Goal: Information Seeking & Learning: Learn about a topic

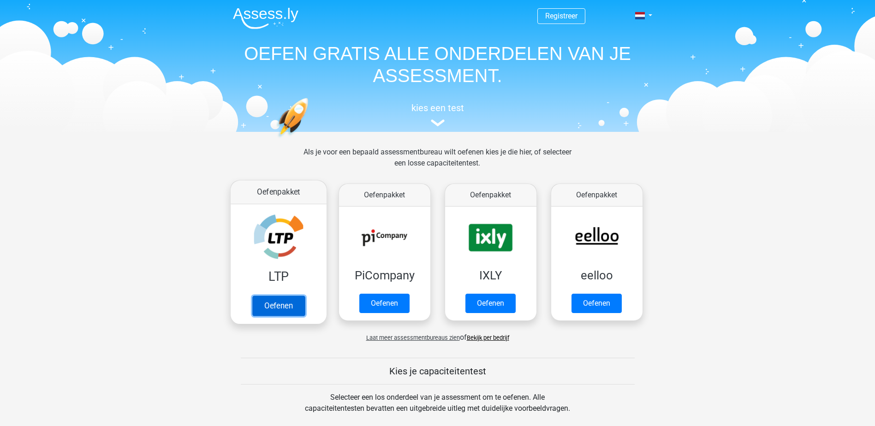
click at [264, 306] on link "Oefenen" at bounding box center [278, 306] width 53 height 20
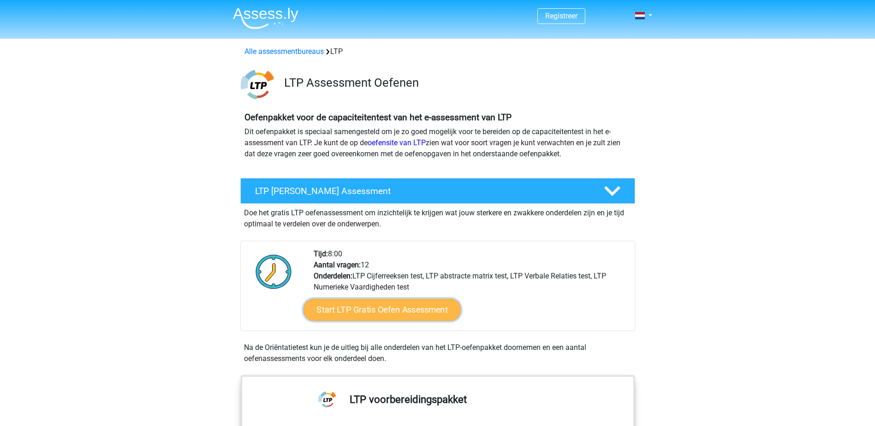
click at [408, 301] on link "Start LTP Gratis Oefen Assessment" at bounding box center [382, 310] width 158 height 22
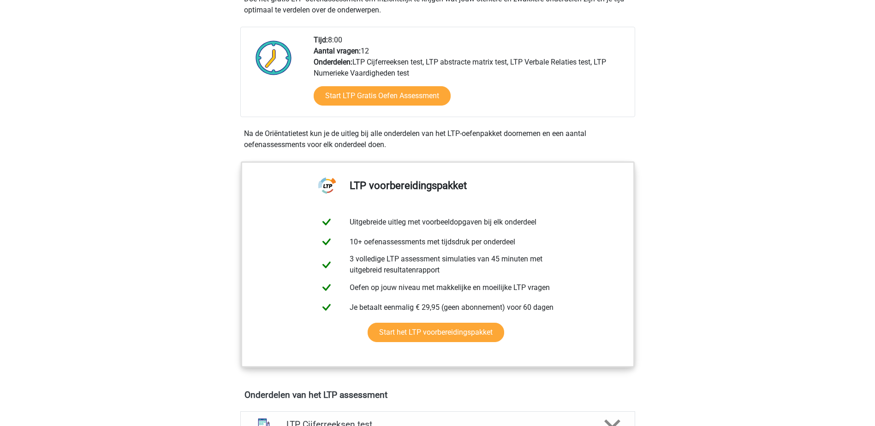
scroll to position [323, 0]
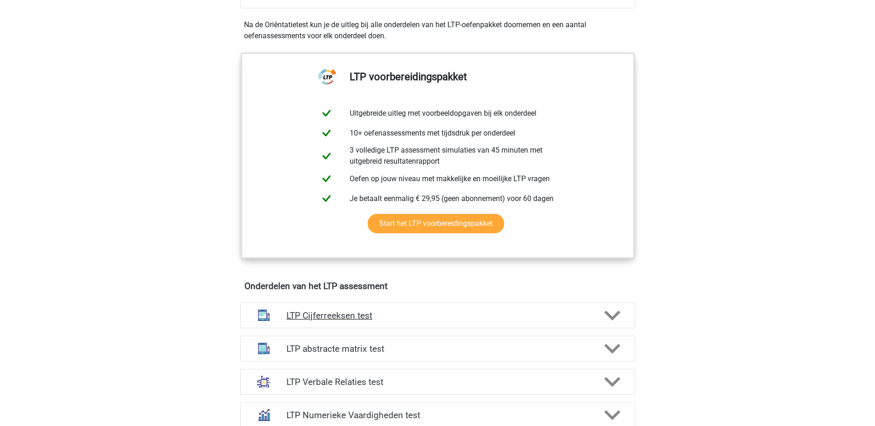
click at [464, 306] on div "LTP Cijferreeksen test" at bounding box center [437, 316] width 395 height 26
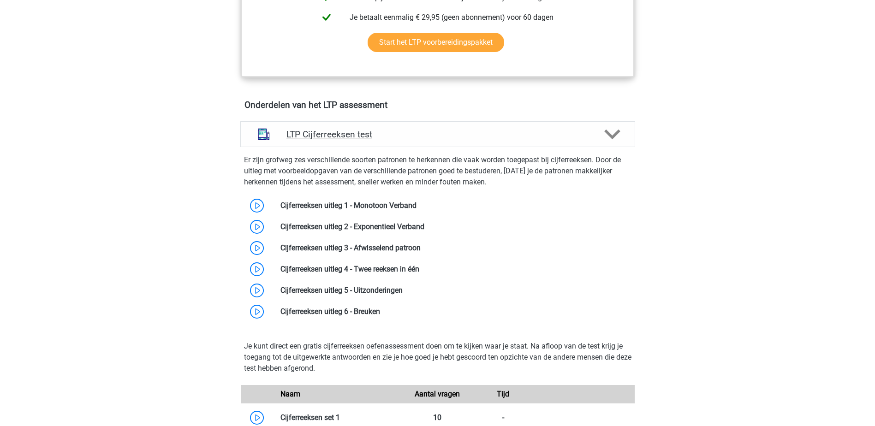
scroll to position [507, 0]
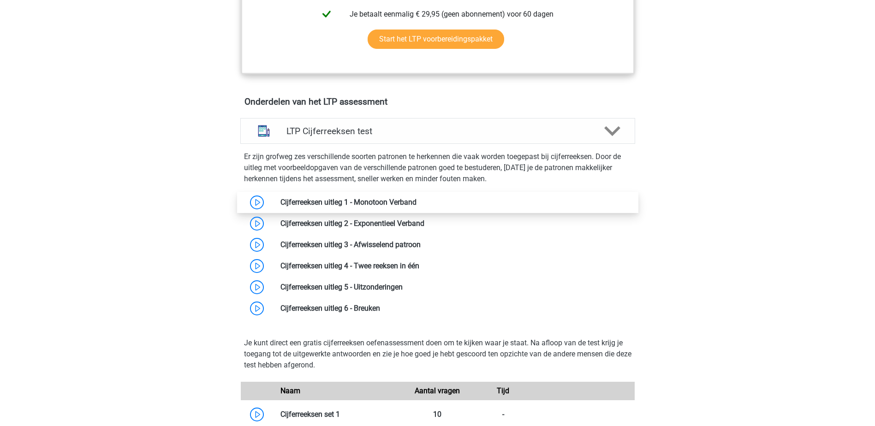
click at [416, 202] on link at bounding box center [416, 202] width 0 height 9
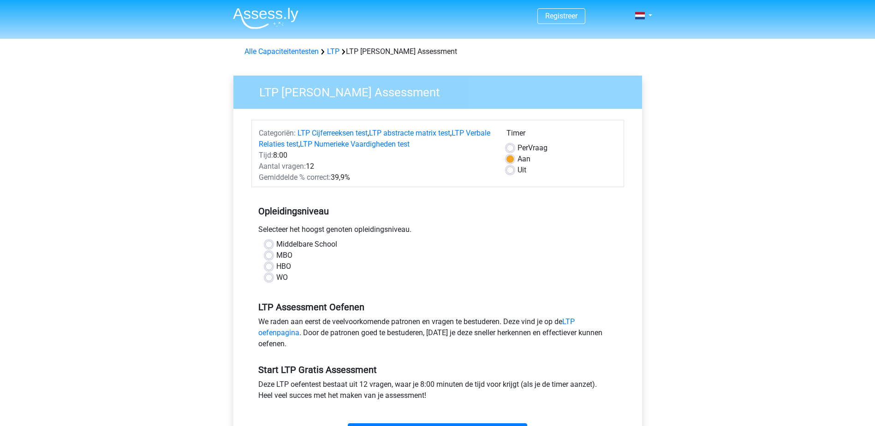
click at [276, 256] on label "MBO" at bounding box center [284, 255] width 16 height 11
click at [268, 256] on input "MBO" at bounding box center [268, 254] width 7 height 9
radio input "true"
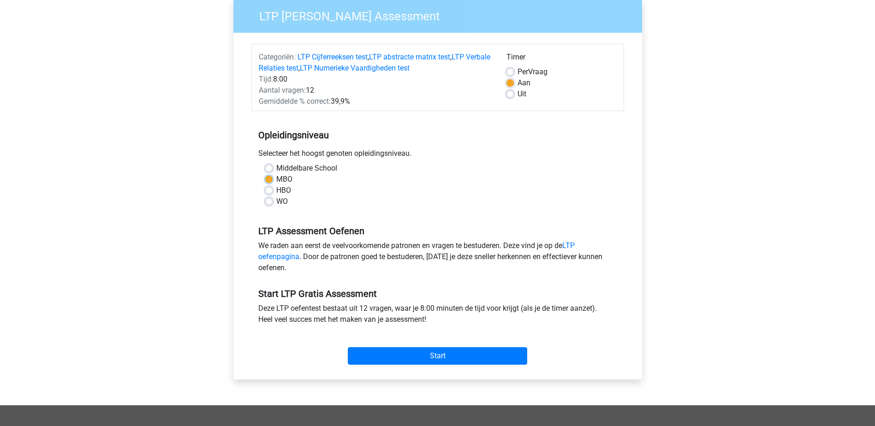
scroll to position [92, 0]
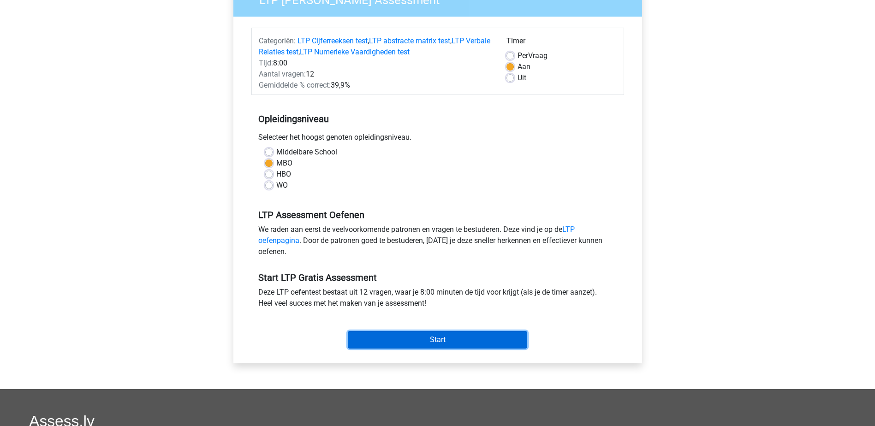
click at [444, 342] on input "Start" at bounding box center [437, 340] width 179 height 18
click at [454, 340] on input "Start" at bounding box center [437, 340] width 179 height 18
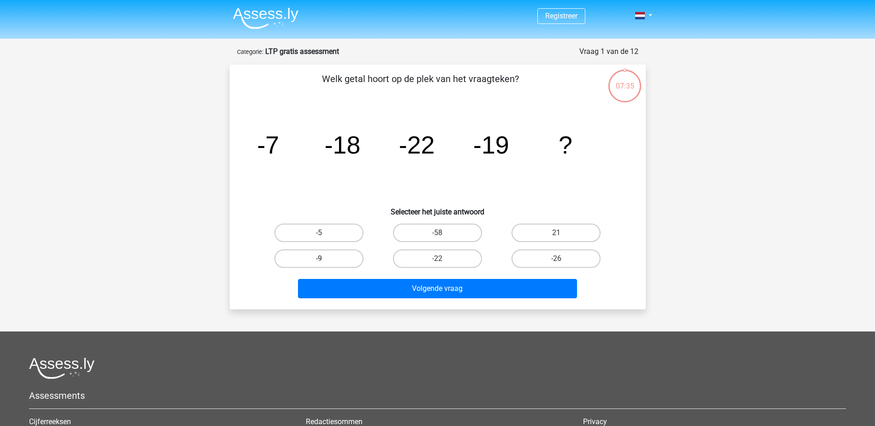
click at [347, 264] on label "-9" at bounding box center [318, 258] width 89 height 18
click at [325, 264] on input "-9" at bounding box center [322, 262] width 6 height 6
radio input "true"
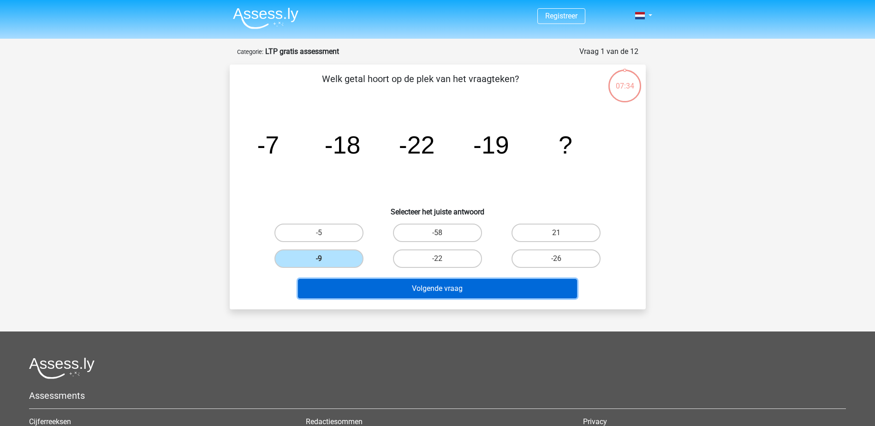
click at [355, 288] on button "Volgende vraag" at bounding box center [437, 288] width 279 height 19
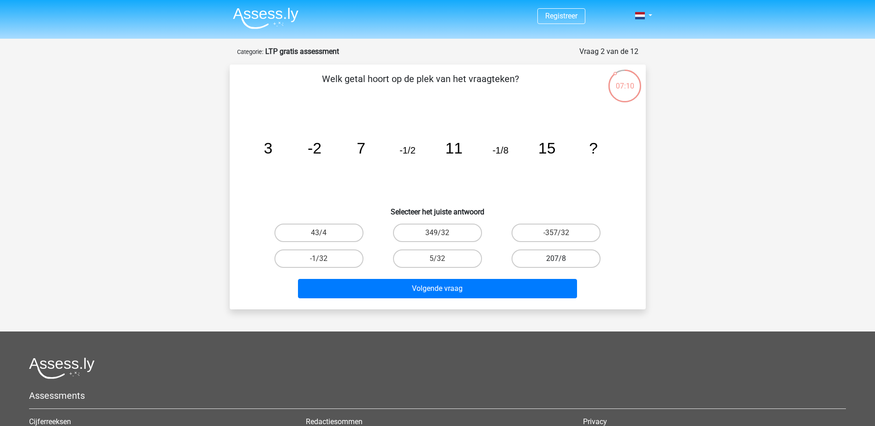
click at [535, 259] on label "207/8" at bounding box center [555, 258] width 89 height 18
click at [556, 259] on input "207/8" at bounding box center [559, 262] width 6 height 6
radio input "true"
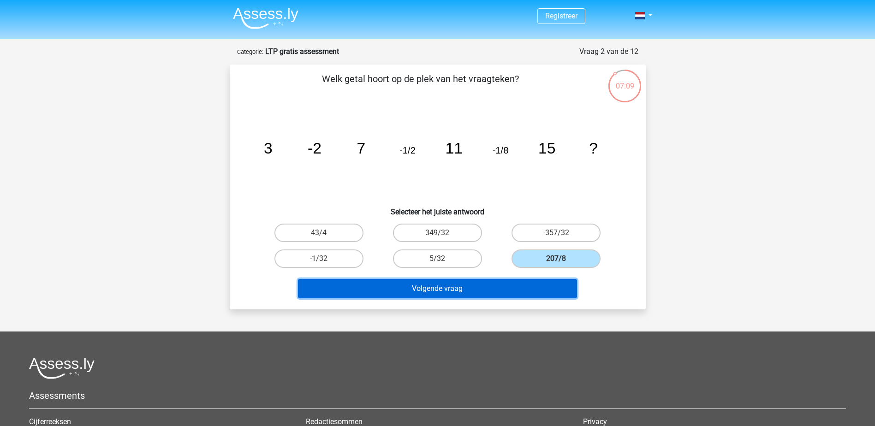
click at [414, 288] on button "Volgende vraag" at bounding box center [437, 288] width 279 height 19
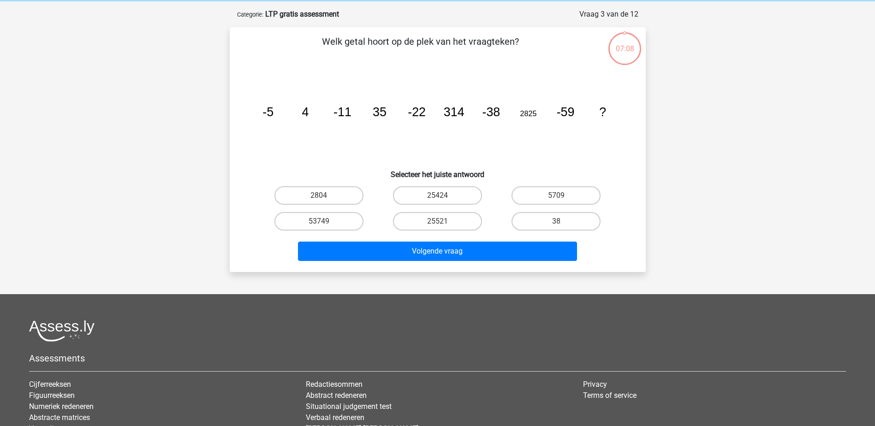
scroll to position [46, 0]
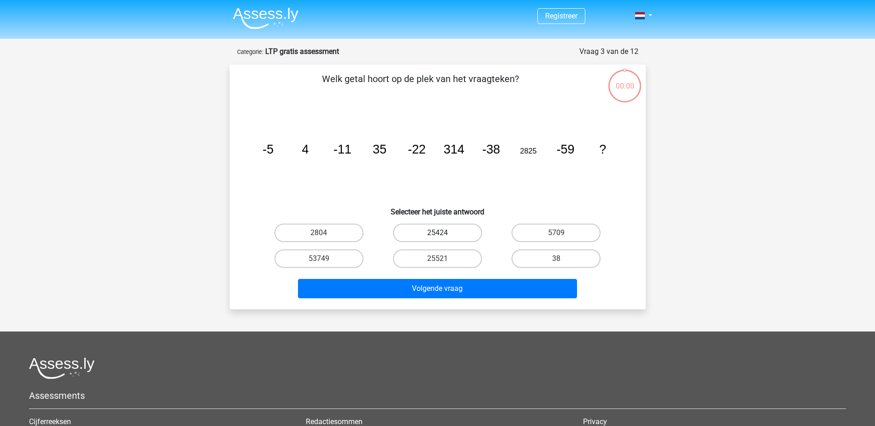
click at [450, 232] on label "25424" at bounding box center [437, 233] width 89 height 18
click at [443, 233] on input "25424" at bounding box center [440, 236] width 6 height 6
radio input "true"
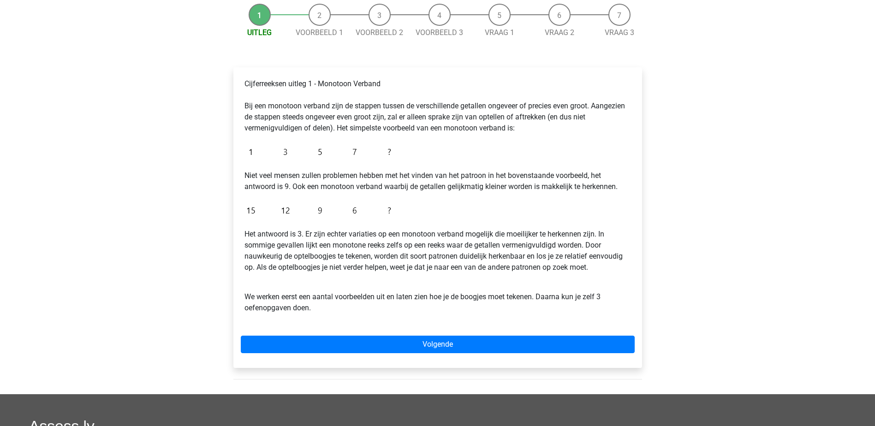
scroll to position [138, 0]
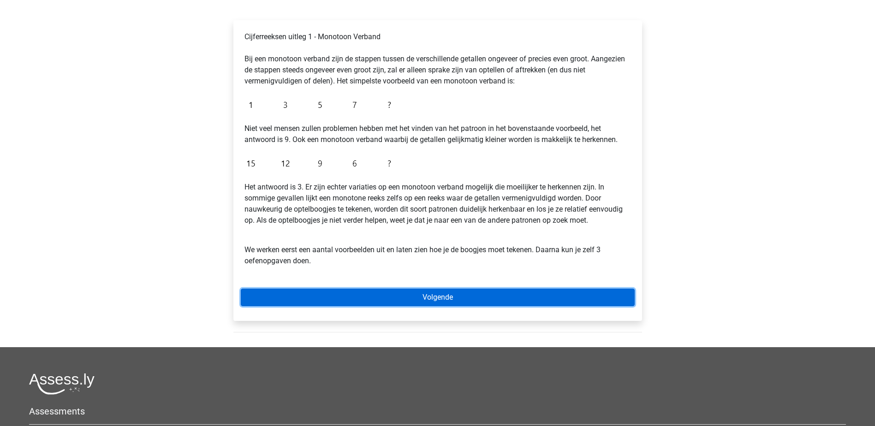
click at [389, 296] on link "Volgende" at bounding box center [438, 298] width 394 height 18
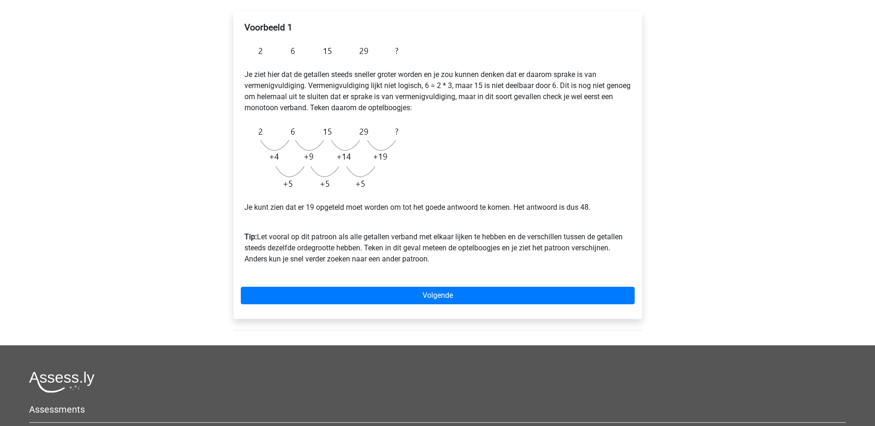
scroll to position [184, 0]
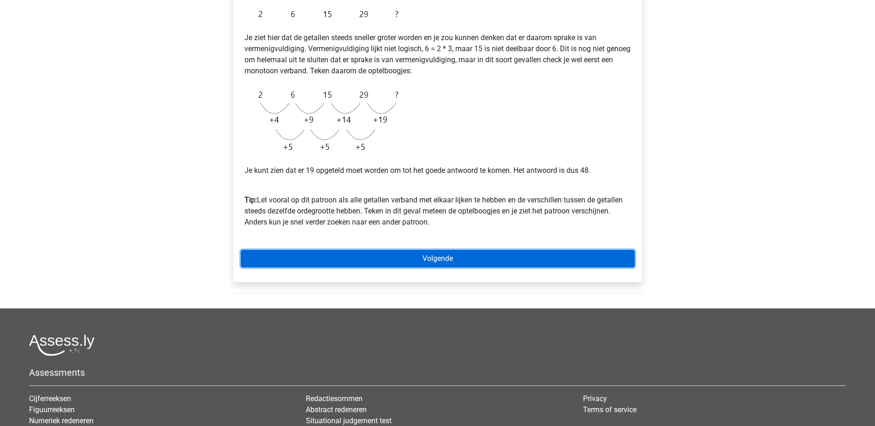
click at [404, 260] on link "Volgende" at bounding box center [438, 259] width 394 height 18
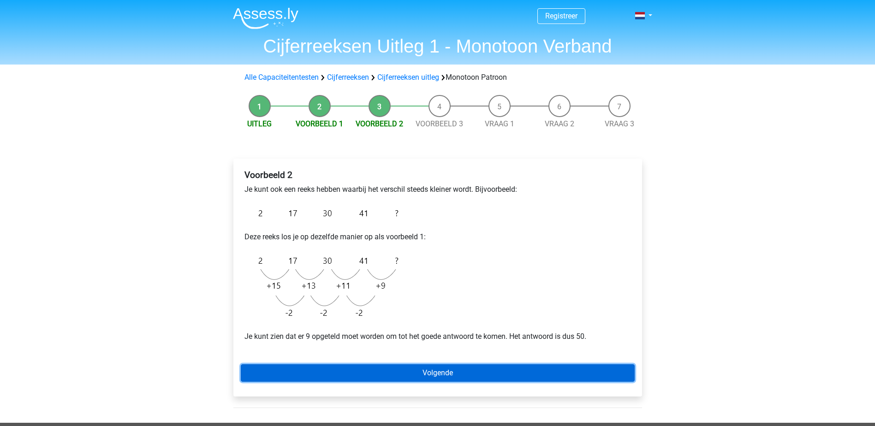
click at [475, 377] on link "Volgende" at bounding box center [438, 373] width 394 height 18
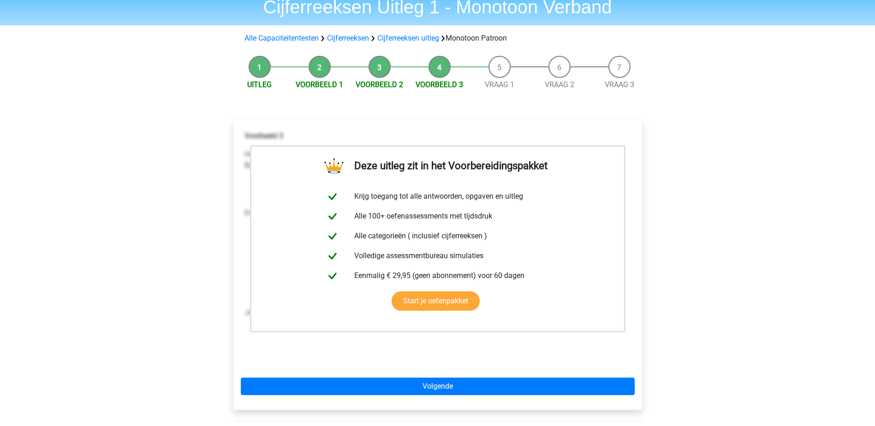
scroll to position [92, 0]
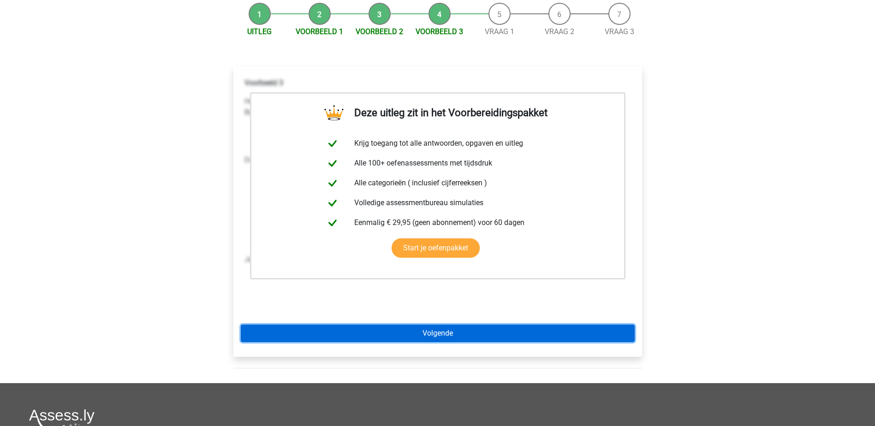
click at [473, 335] on link "Volgende" at bounding box center [438, 334] width 394 height 18
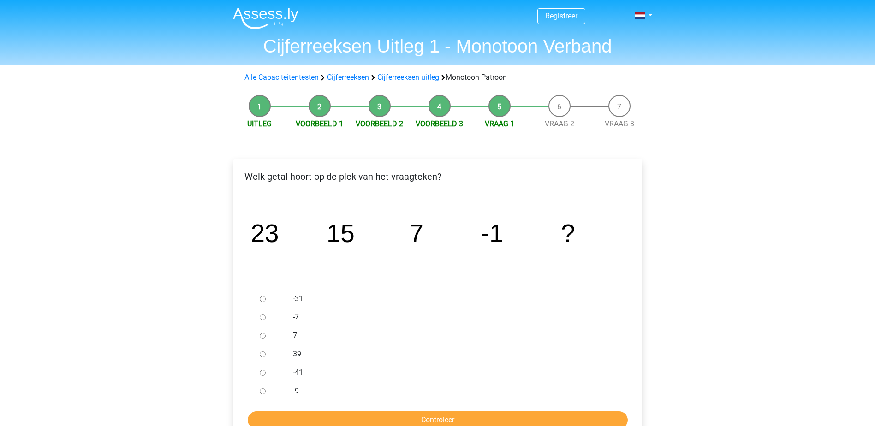
drag, startPoint x: 264, startPoint y: 391, endPoint x: 270, endPoint y: 393, distance: 7.0
click at [265, 392] on input "-9" at bounding box center [263, 391] width 6 height 6
radio input "true"
click at [327, 425] on input "Controleer" at bounding box center [438, 420] width 380 height 18
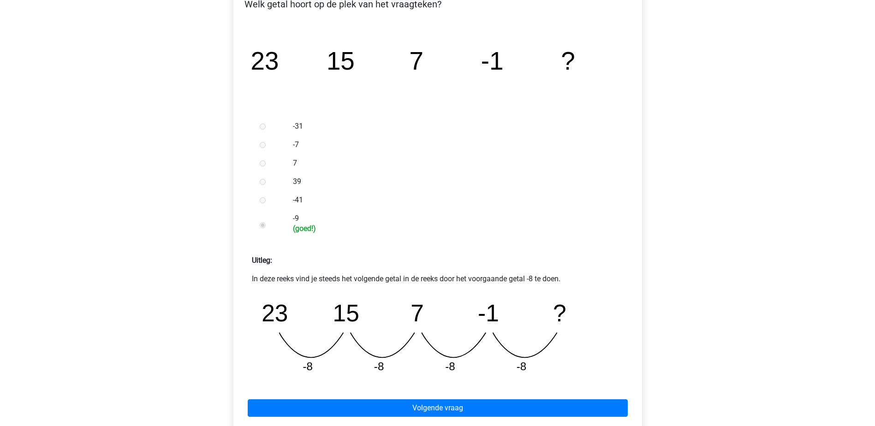
scroll to position [184, 0]
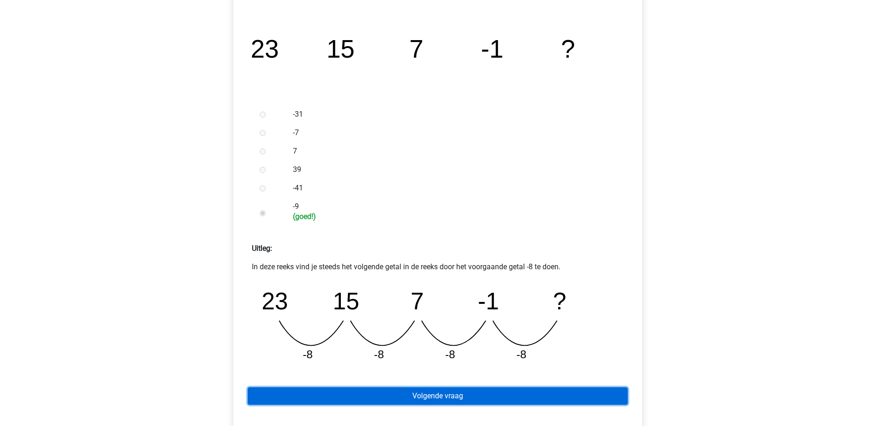
click at [351, 388] on link "Volgende vraag" at bounding box center [438, 396] width 380 height 18
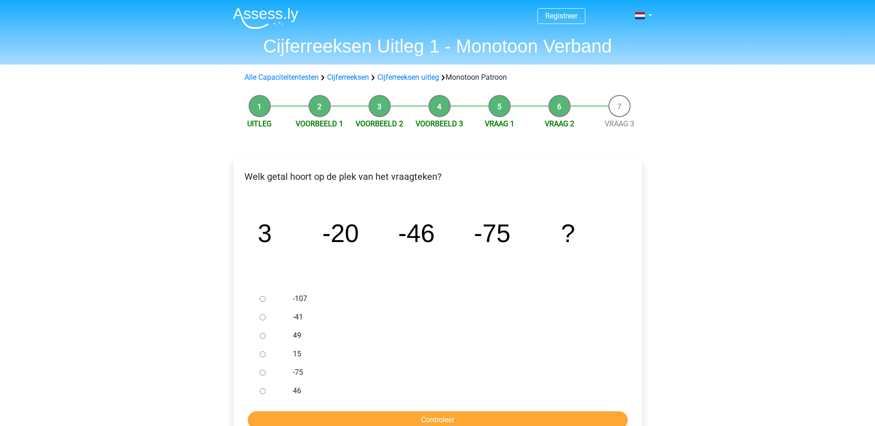
click at [259, 300] on div at bounding box center [271, 299] width 30 height 18
click at [264, 299] on input "-107" at bounding box center [263, 299] width 6 height 6
radio input "true"
click at [379, 417] on input "Controleer" at bounding box center [438, 420] width 380 height 18
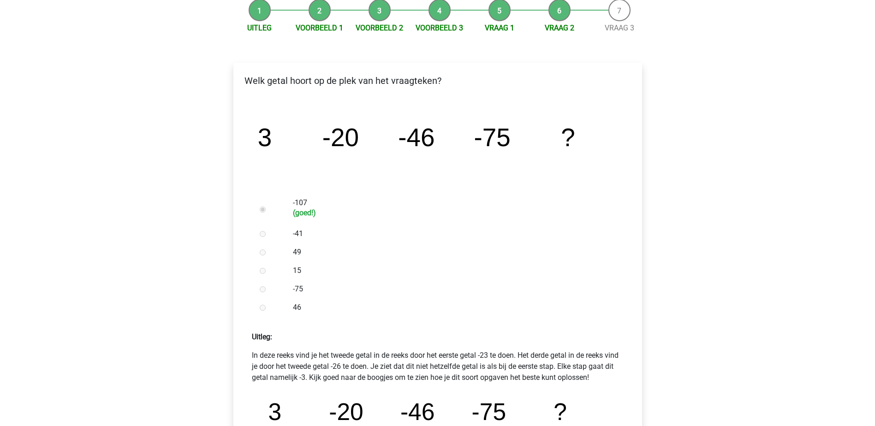
scroll to position [231, 0]
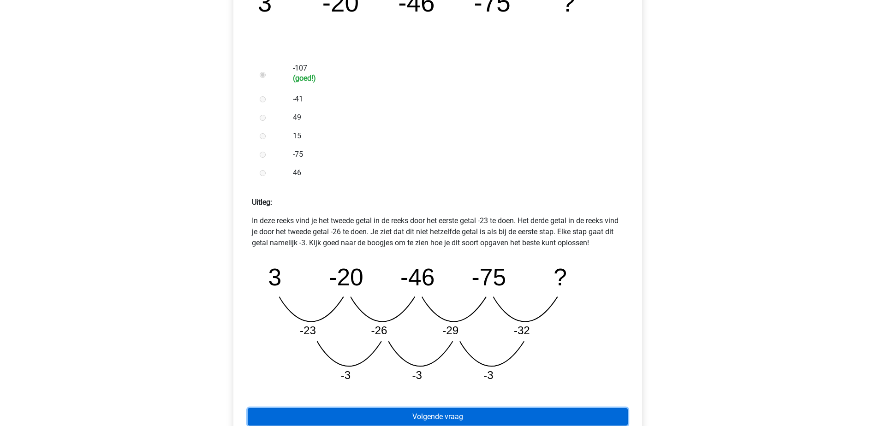
click at [403, 416] on link "Volgende vraag" at bounding box center [438, 417] width 380 height 18
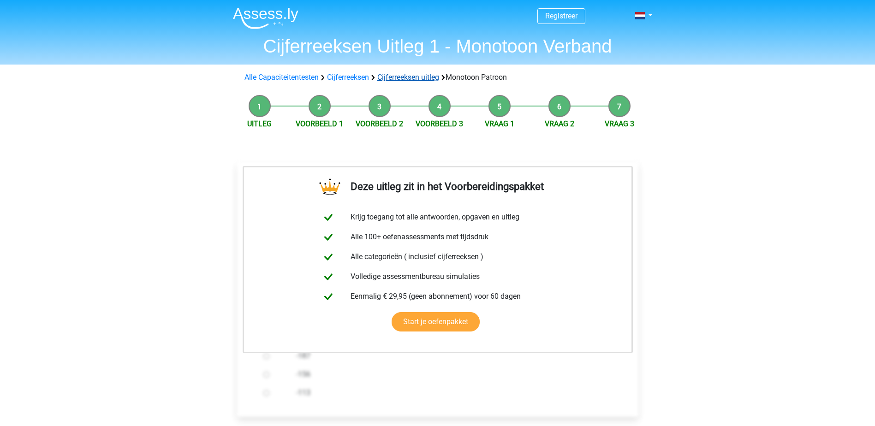
click at [406, 80] on link "Cijferreeksen uitleg" at bounding box center [408, 77] width 62 height 9
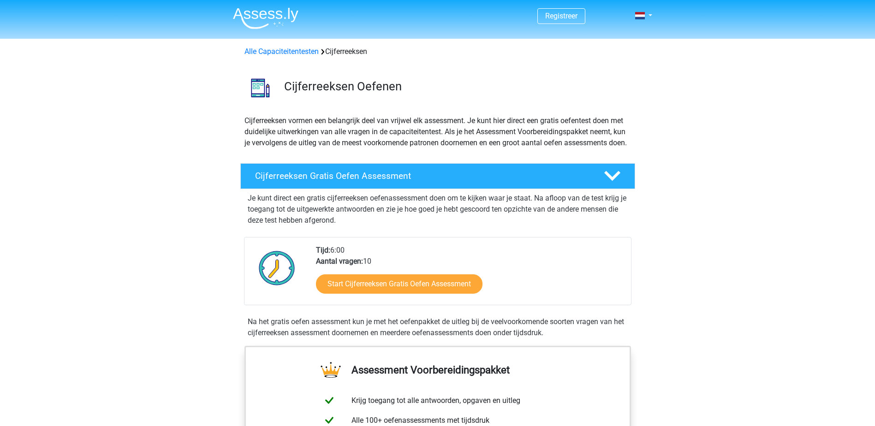
scroll to position [595, 0]
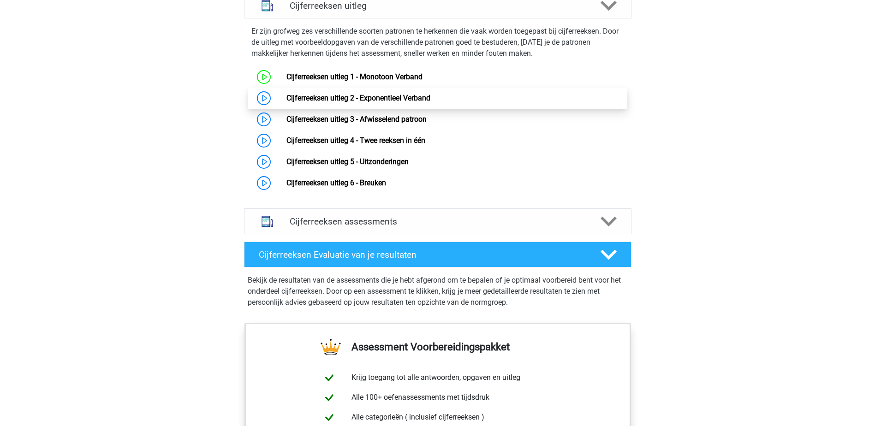
click at [373, 102] on link "Cijferreeksen uitleg 2 - Exponentieel Verband" at bounding box center [358, 98] width 144 height 9
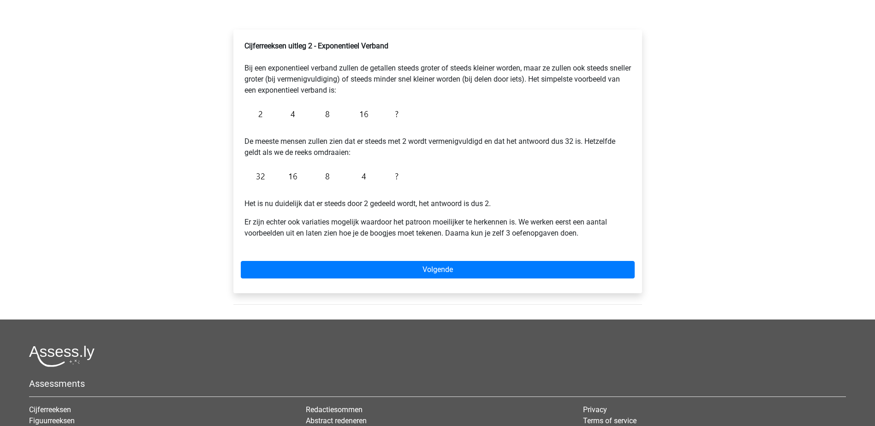
scroll to position [138, 0]
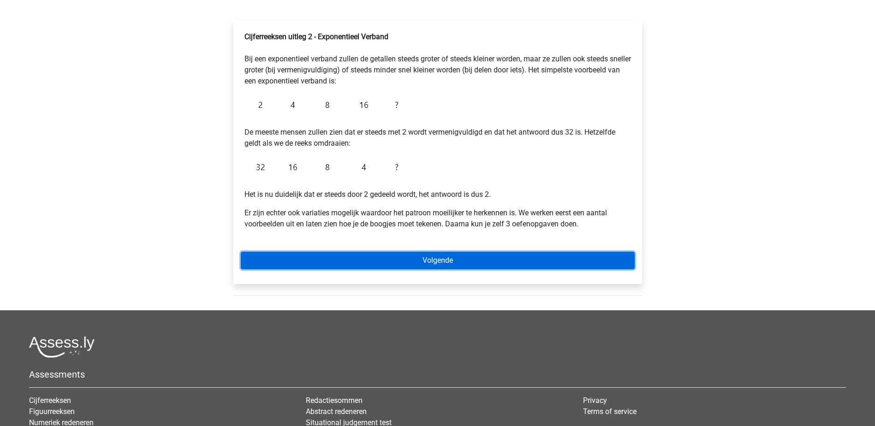
click at [396, 260] on link "Volgende" at bounding box center [438, 261] width 394 height 18
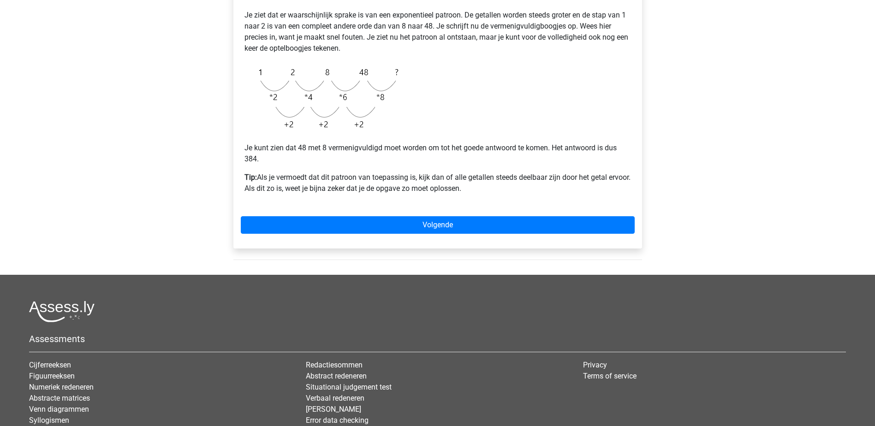
scroll to position [231, 0]
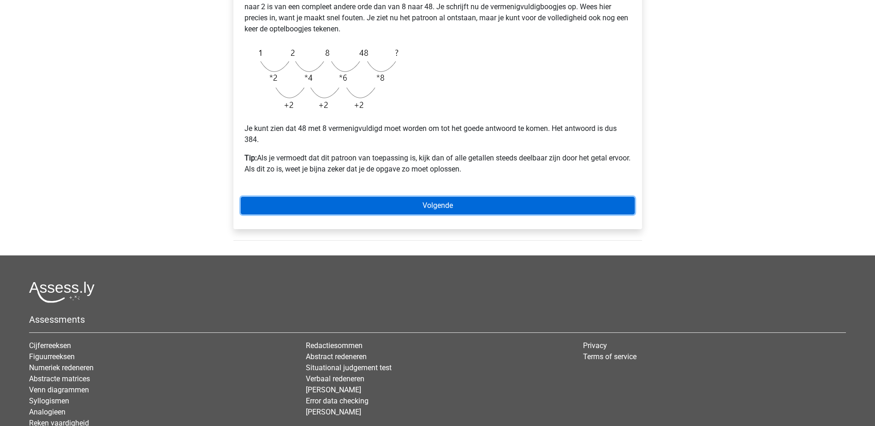
click at [413, 213] on link "Volgende" at bounding box center [438, 206] width 394 height 18
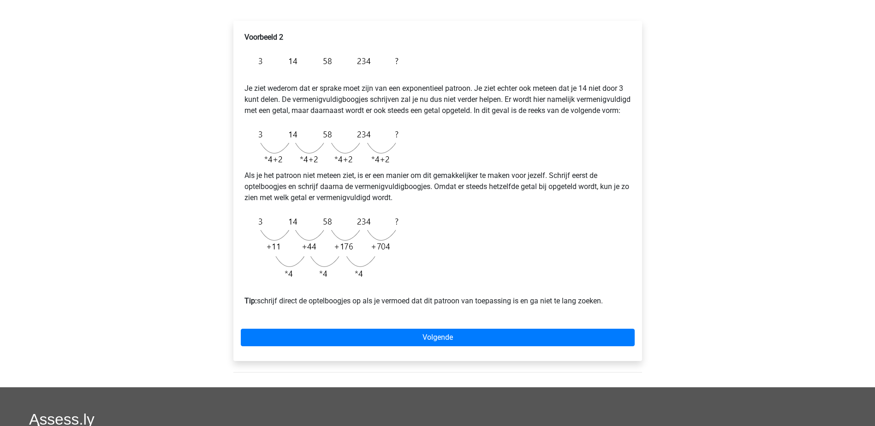
scroll to position [184, 0]
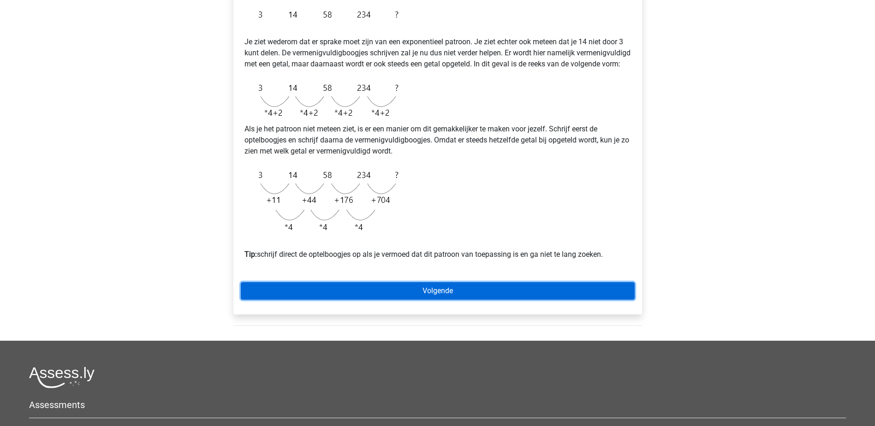
click at [380, 300] on link "Volgende" at bounding box center [438, 291] width 394 height 18
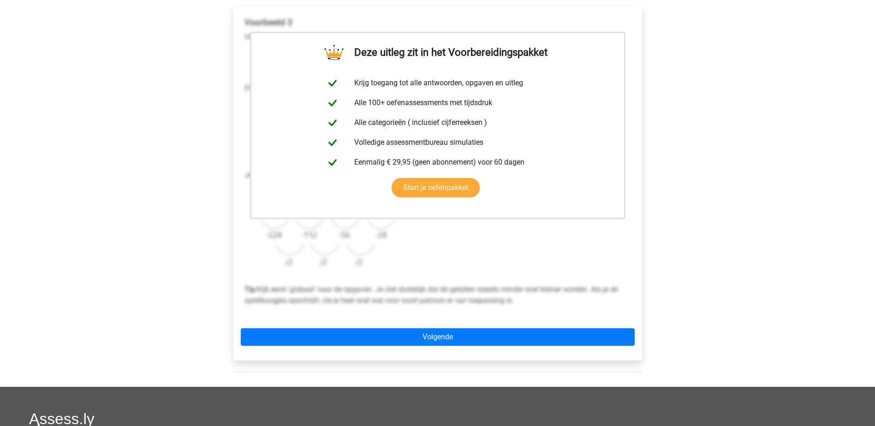
scroll to position [184, 0]
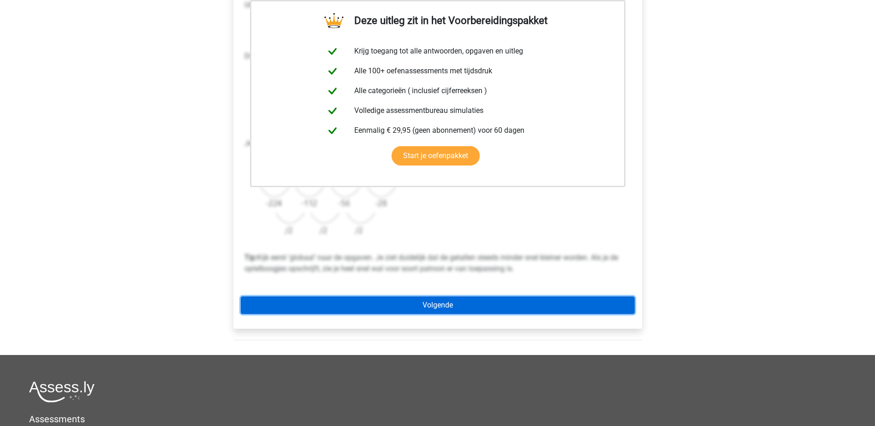
click at [380, 301] on link "Volgende" at bounding box center [438, 306] width 394 height 18
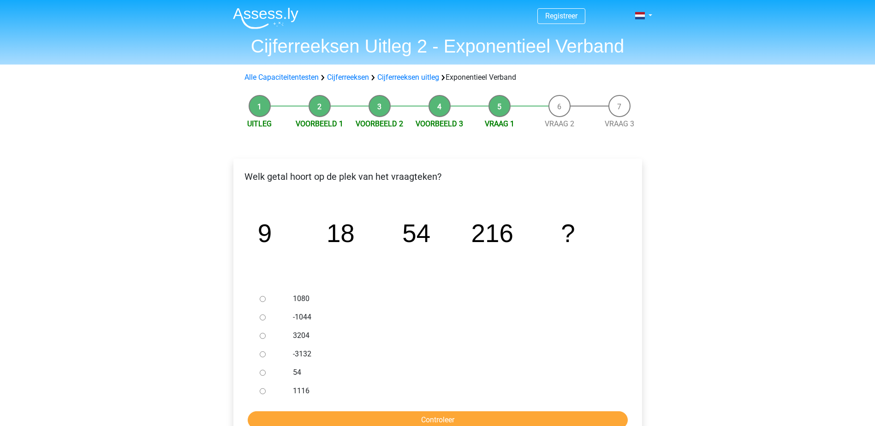
click at [265, 299] on input "1080" at bounding box center [263, 299] width 6 height 6
radio input "true"
click at [372, 416] on input "Controleer" at bounding box center [438, 420] width 380 height 18
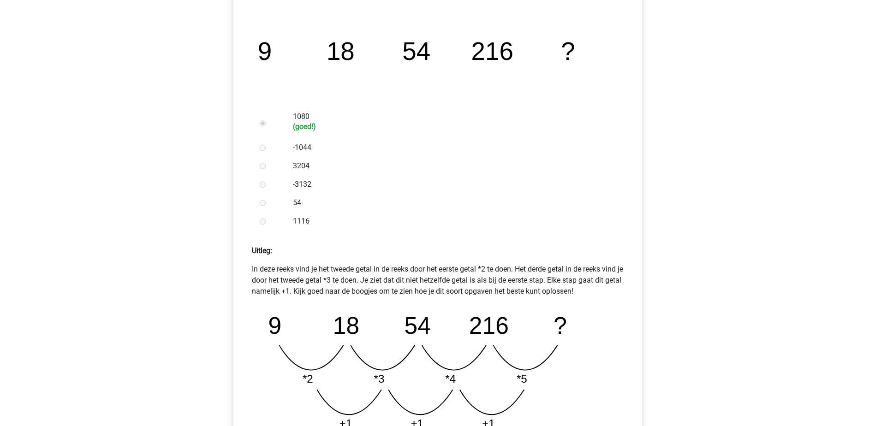
scroll to position [277, 0]
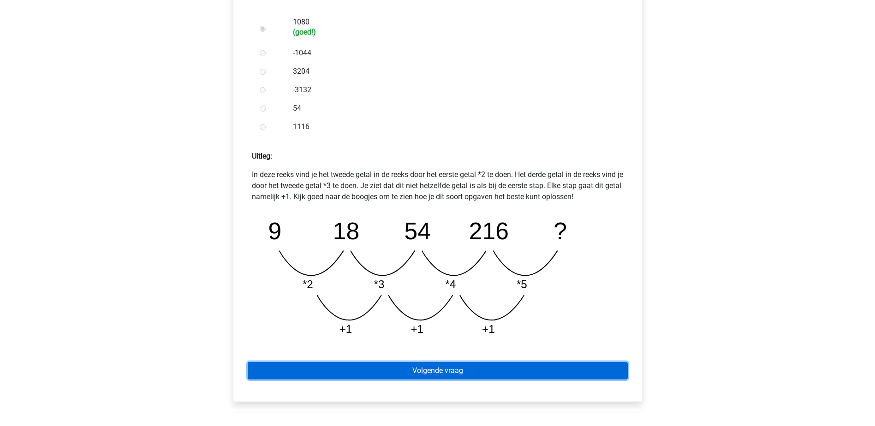
click at [379, 370] on link "Volgende vraag" at bounding box center [438, 371] width 380 height 18
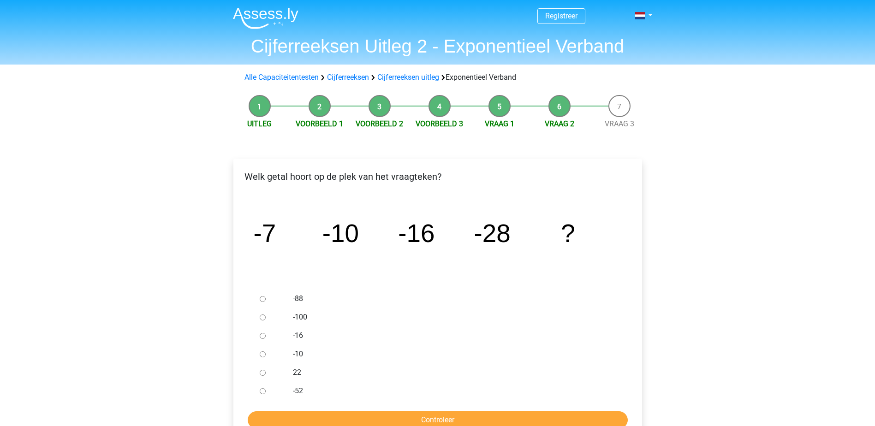
click at [263, 390] on input "-52" at bounding box center [263, 391] width 6 height 6
radio input "true"
click at [305, 416] on input "Controleer" at bounding box center [438, 420] width 380 height 18
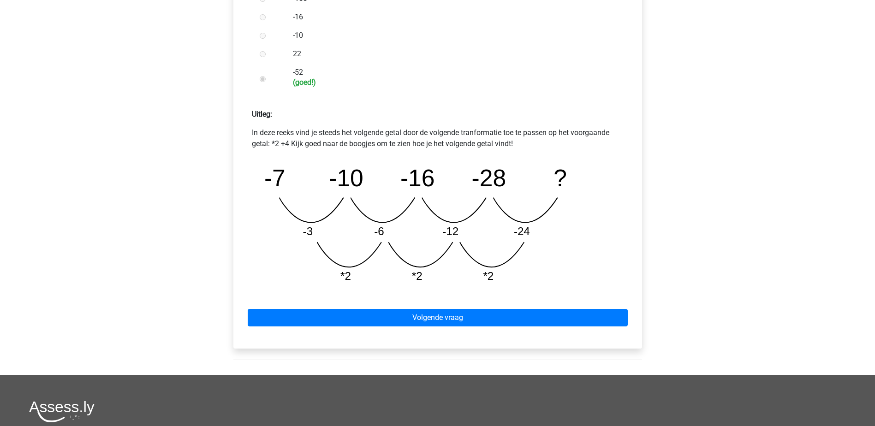
scroll to position [323, 0]
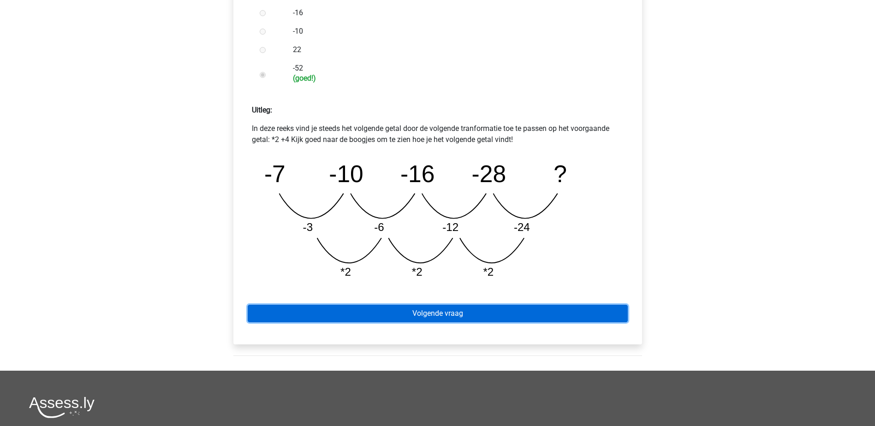
click at [379, 313] on link "Volgende vraag" at bounding box center [438, 314] width 380 height 18
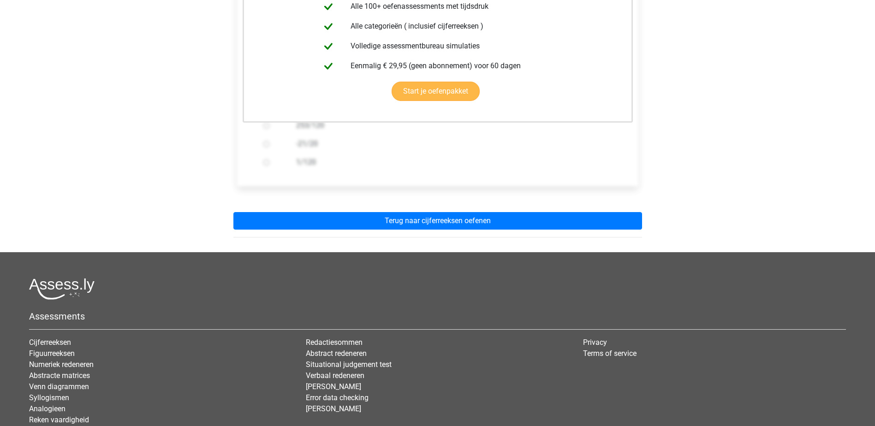
scroll to position [184, 0]
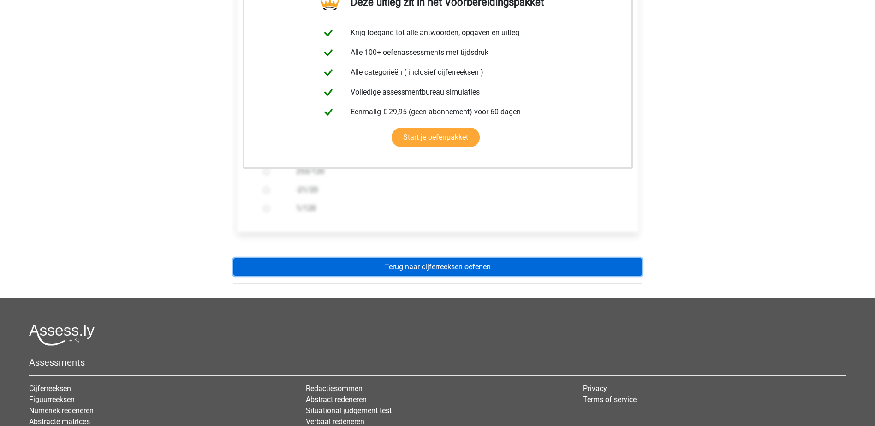
click at [321, 267] on link "Terug naar cijferreeksen oefenen" at bounding box center [437, 267] width 409 height 18
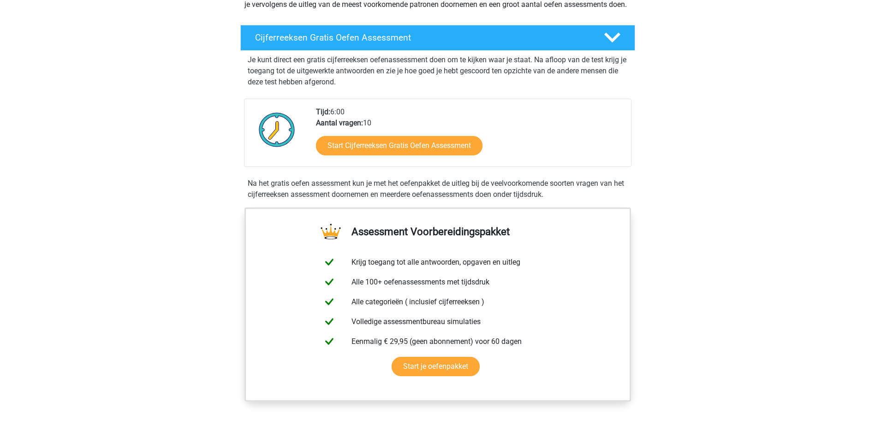
scroll to position [184, 0]
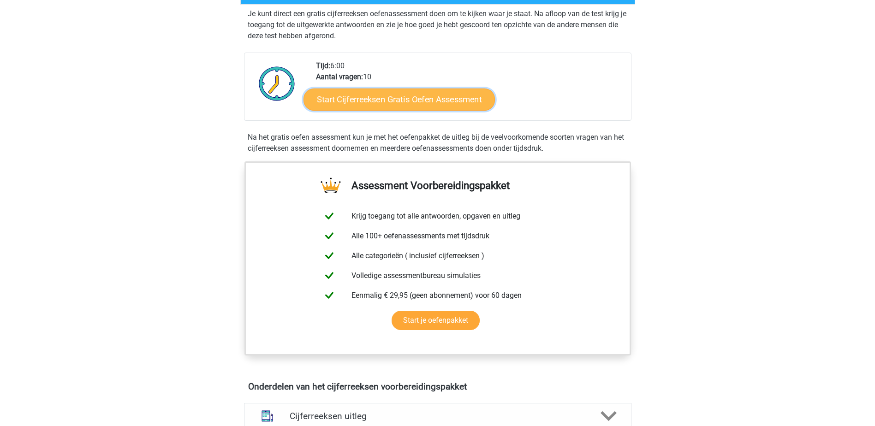
click at [369, 110] on link "Start Cijferreeksen Gratis Oefen Assessment" at bounding box center [398, 99] width 191 height 22
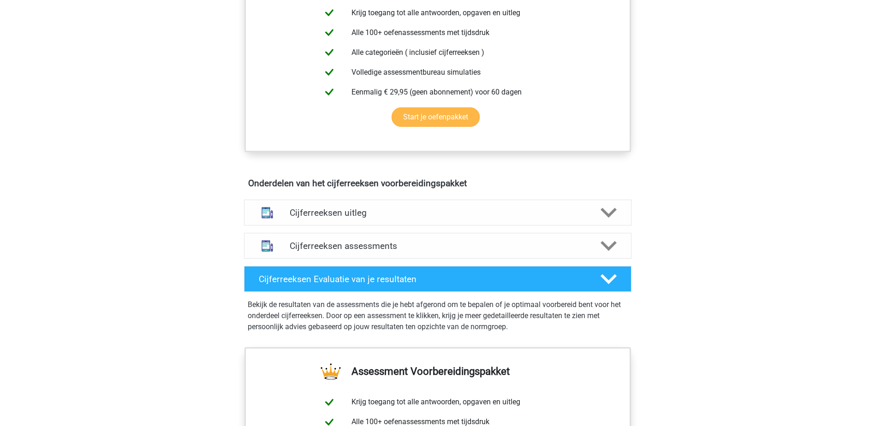
scroll to position [415, 0]
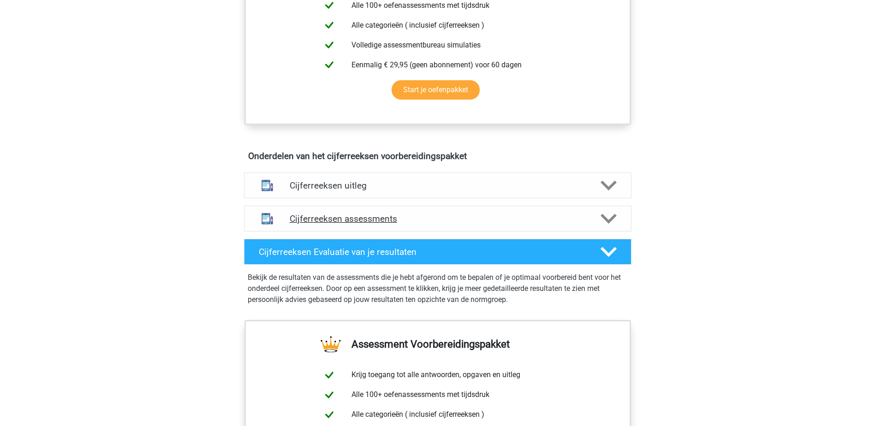
click at [382, 224] on h4 "Cijferreeksen assessments" at bounding box center [438, 219] width 296 height 11
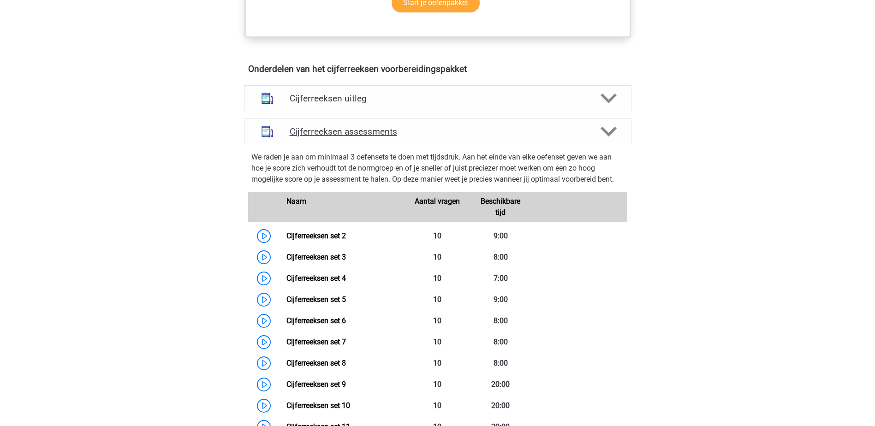
scroll to position [507, 0]
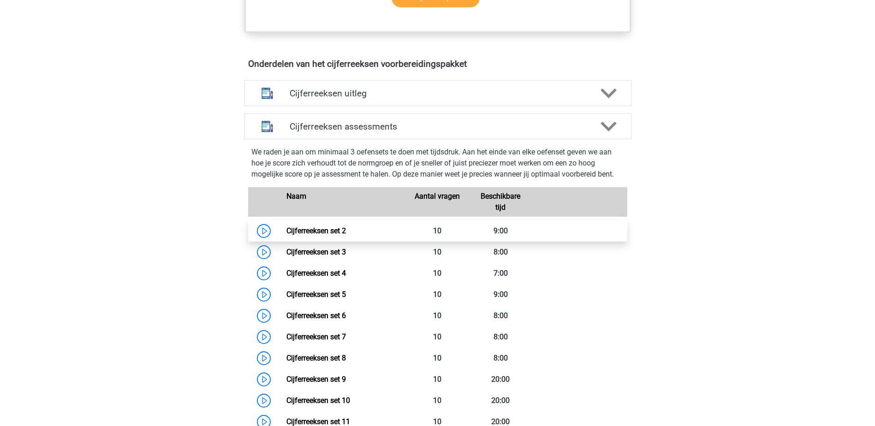
click at [336, 235] on link "Cijferreeksen set 2" at bounding box center [315, 230] width 59 height 9
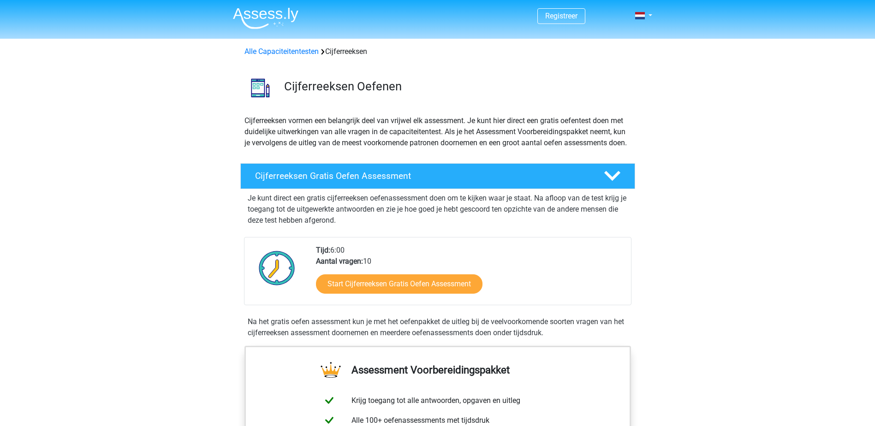
scroll to position [595, 0]
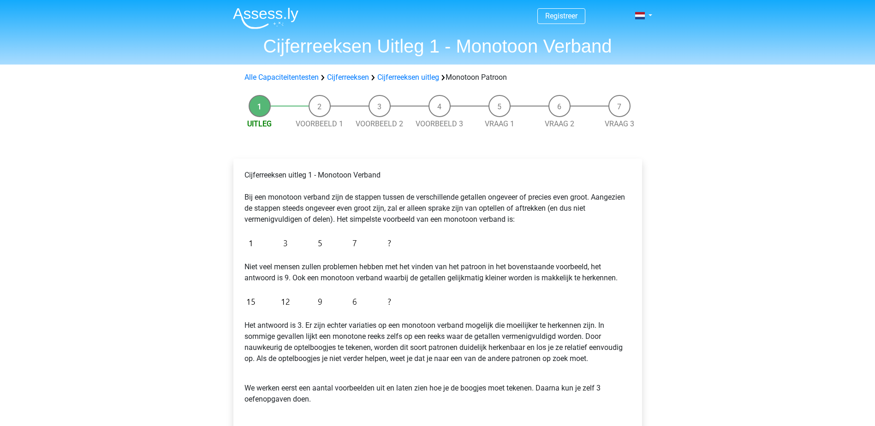
scroll to position [138, 0]
